Goal: Transaction & Acquisition: Purchase product/service

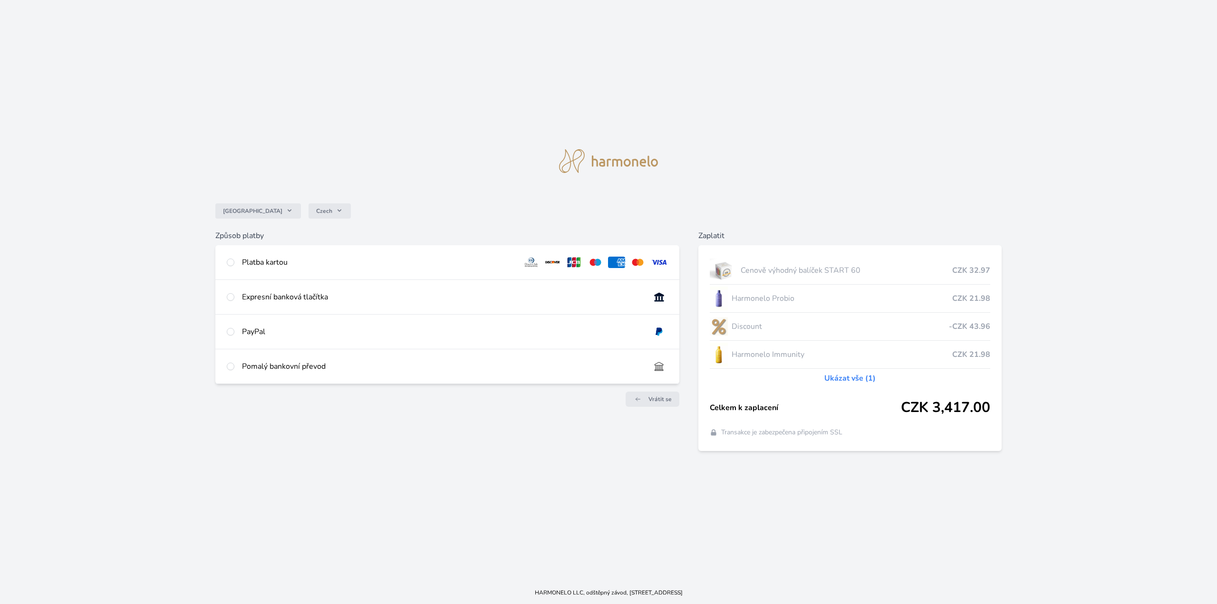
click at [314, 292] on div "Expresní banková tlačítka" at bounding box center [442, 296] width 401 height 11
radio input "true"
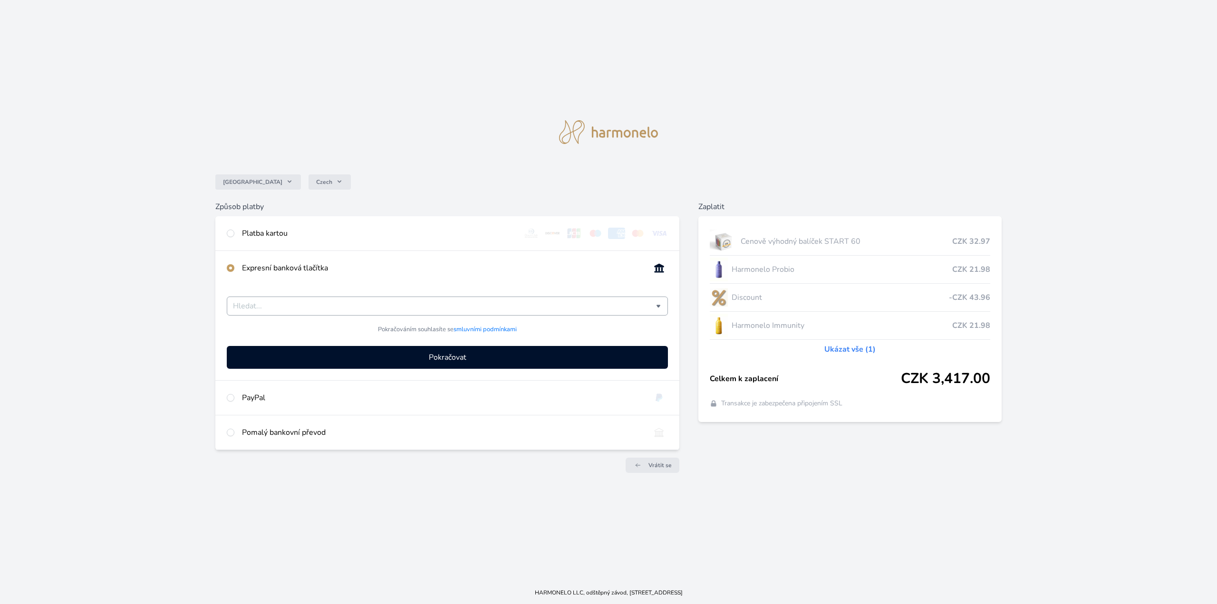
click at [314, 307] on input "Česká spořitelna Komerční banka mTransfer Fio banka Moneta Money Bank Raiffeise…" at bounding box center [444, 305] width 423 height 11
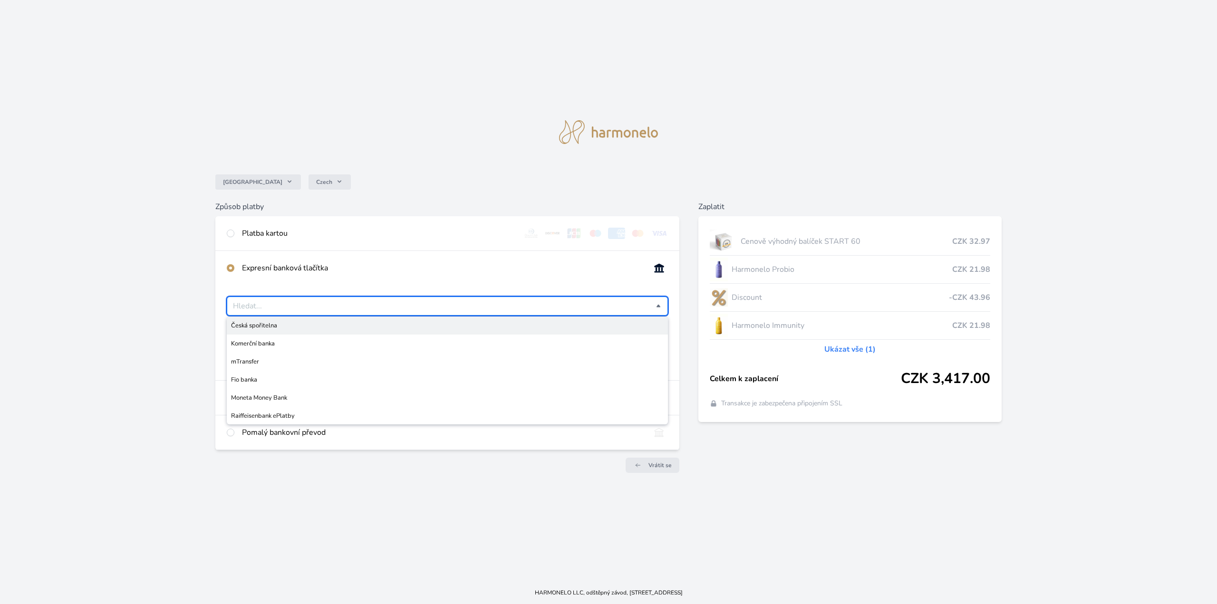
click at [317, 293] on div "Česká spořitelna Komerční banka mTransfer Fio banka Moneta Money Bank Raiffeise…" at bounding box center [447, 332] width 464 height 95
type input "Vyberte svou banku"
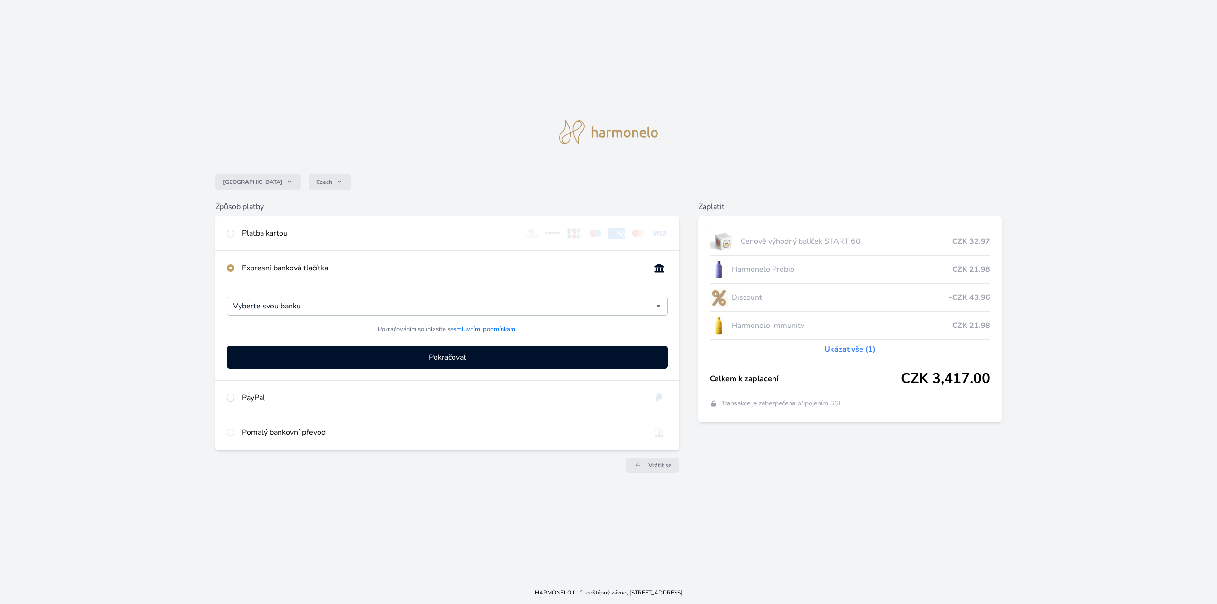
click at [283, 434] on div "Pomalý bankovní převod" at bounding box center [442, 432] width 401 height 11
radio input "false"
radio input "true"
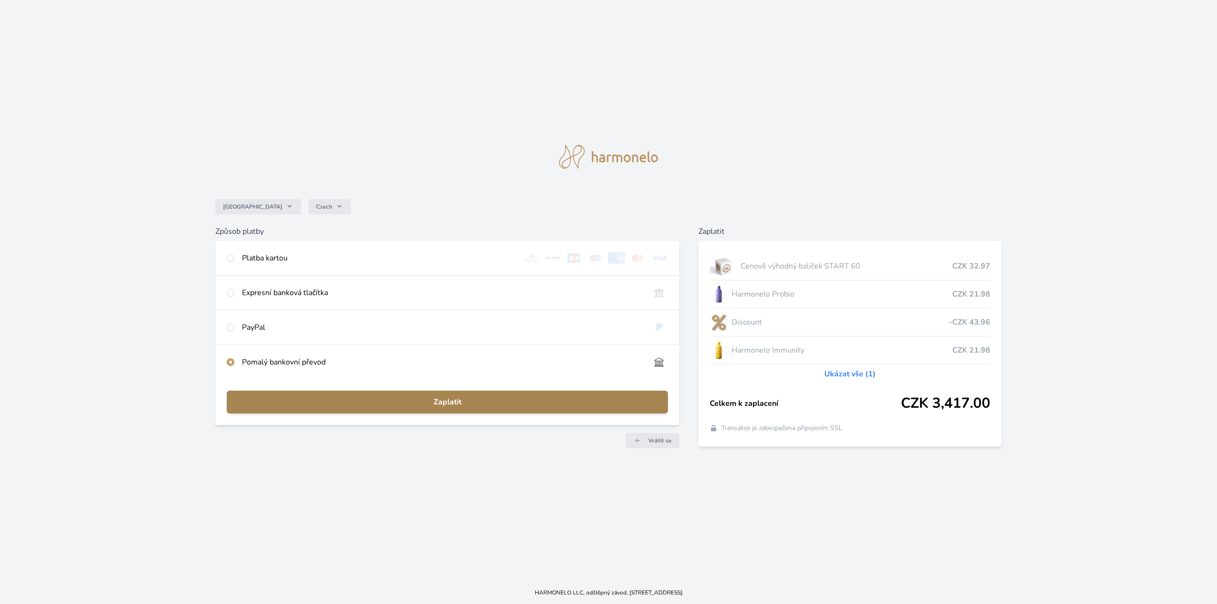
click at [425, 399] on span "Zaplatit" at bounding box center [447, 401] width 426 height 11
